Goal: Task Accomplishment & Management: Manage account settings

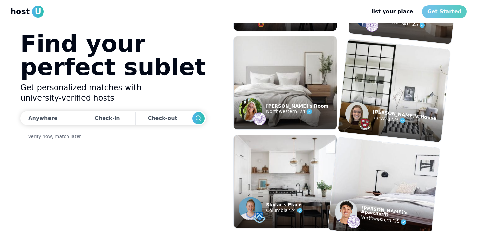
click at [434, 13] on link "Get Started" at bounding box center [444, 11] width 44 height 13
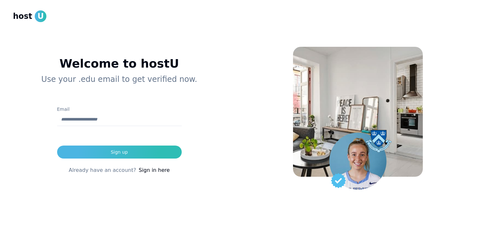
click at [176, 173] on div "Already have an account? Sign in here" at bounding box center [119, 166] width 192 height 16
click at [162, 168] on link "Sign in here" at bounding box center [153, 170] width 31 height 8
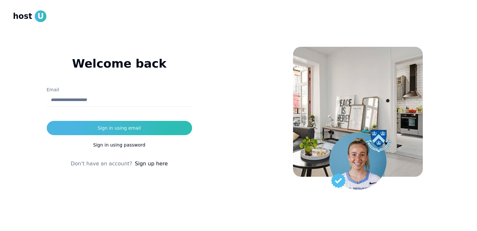
click at [146, 99] on input "Email" at bounding box center [119, 99] width 145 height 13
click at [162, 88] on div "Email" at bounding box center [119, 99] width 145 height 27
click at [153, 103] on input "Email" at bounding box center [119, 99] width 145 height 13
type input "*"
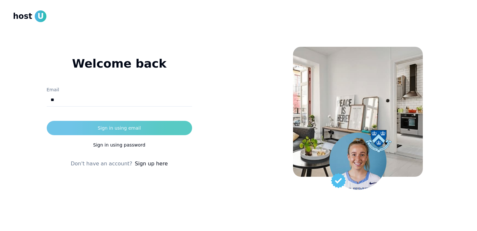
type input "**********"
click at [113, 126] on div "Sign in using email" at bounding box center [119, 128] width 43 height 6
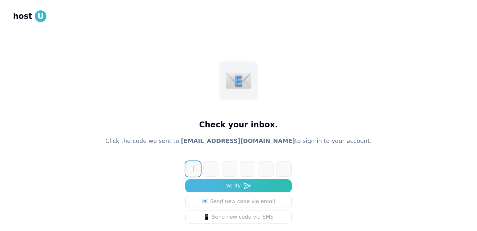
click at [190, 172] on input at bounding box center [244, 169] width 119 height 16
paste input "******"
type input "******"
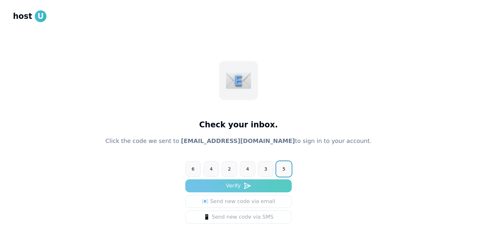
click at [211, 186] on button "Verify" at bounding box center [238, 185] width 106 height 13
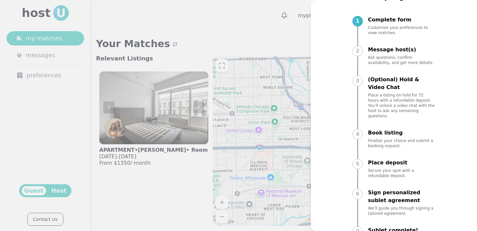
scroll to position [32, 0]
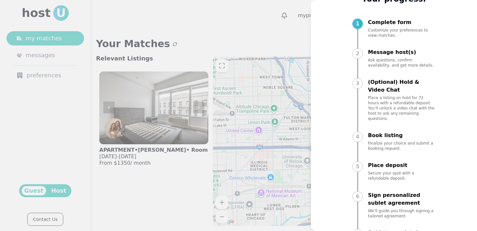
click at [279, 118] on div at bounding box center [238, 115] width 477 height 231
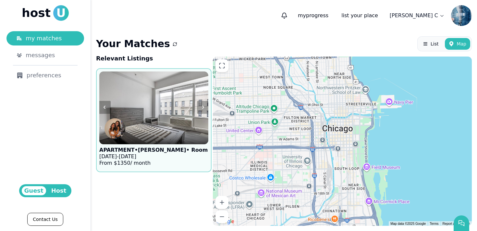
click at [172, 109] on img at bounding box center [154, 108] width 120 height 80
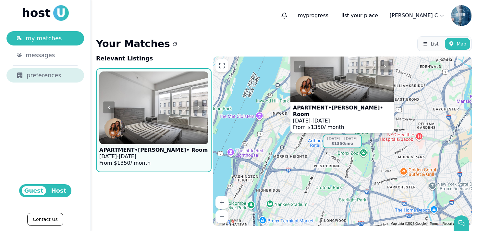
click at [60, 76] on div "preferences" at bounding box center [45, 75] width 57 height 9
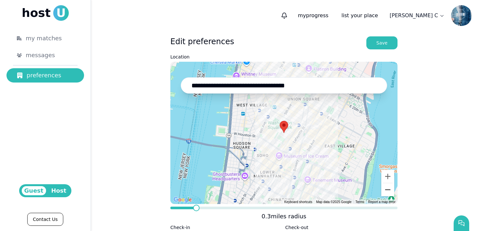
click at [390, 193] on button "Zoom out" at bounding box center [387, 189] width 13 height 13
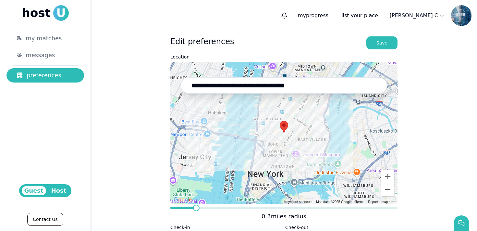
click at [390, 193] on button "Zoom out" at bounding box center [387, 189] width 13 height 13
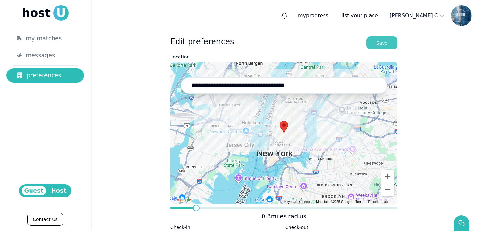
click at [378, 40] on div "Save" at bounding box center [381, 43] width 11 height 6
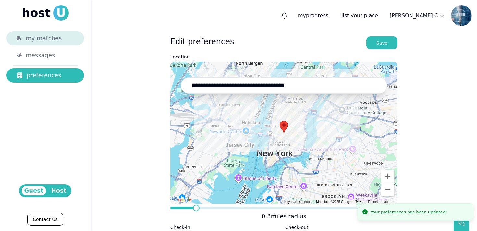
click at [55, 42] on span "my matches" at bounding box center [44, 38] width 36 height 9
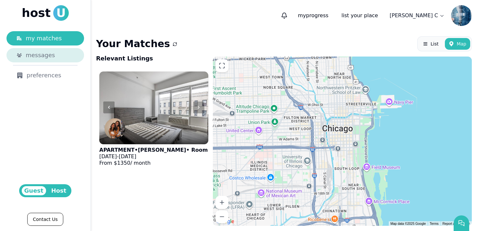
click at [52, 53] on span "messages" at bounding box center [40, 55] width 29 height 9
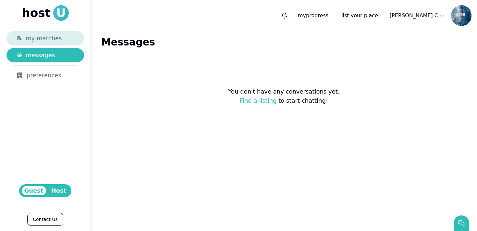
click at [62, 38] on div "my matches" at bounding box center [50, 38] width 48 height 9
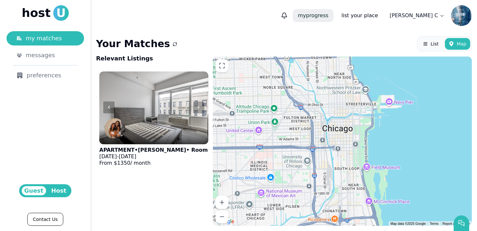
click at [333, 15] on p "my progress" at bounding box center [313, 15] width 41 height 13
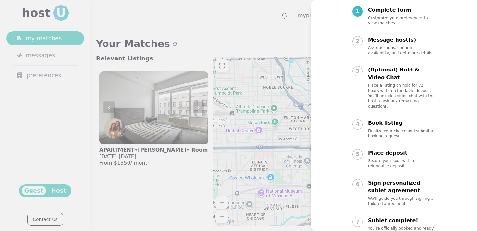
scroll to position [55, 0]
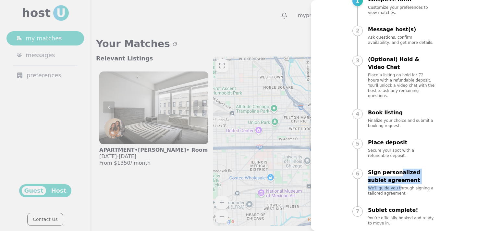
drag, startPoint x: 397, startPoint y: 168, endPoint x: 398, endPoint y: 181, distance: 13.0
click at [398, 181] on div "Sign personalized sublet agreement We’ll guide you through signing a tailored a…" at bounding box center [401, 181] width 67 height 27
click at [398, 185] on p "We’ll guide you through signing a tailored agreement." at bounding box center [401, 190] width 67 height 10
drag, startPoint x: 390, startPoint y: 138, endPoint x: 392, endPoint y: 147, distance: 8.7
click at [392, 147] on div "Place deposit Secure your spot with a refundable deposit." at bounding box center [401, 147] width 67 height 19
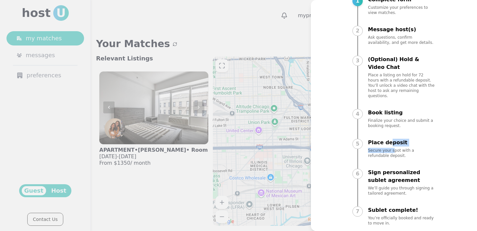
click at [392, 148] on p "Secure your spot with a refundable deposit." at bounding box center [401, 153] width 67 height 10
drag, startPoint x: 409, startPoint y: 123, endPoint x: 402, endPoint y: 143, distance: 21.2
click at [402, 143] on div "1 Complete form Customize your preferences to view matches. 2 Message host(s) A…" at bounding box center [393, 116] width 83 height 239
click at [402, 148] on p "Secure your spot with a refundable deposit." at bounding box center [401, 153] width 67 height 10
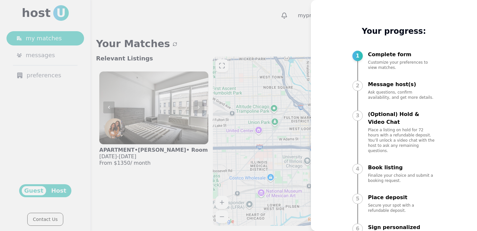
click at [247, 51] on div at bounding box center [238, 115] width 477 height 231
